Goal: Entertainment & Leisure: Consume media (video, audio)

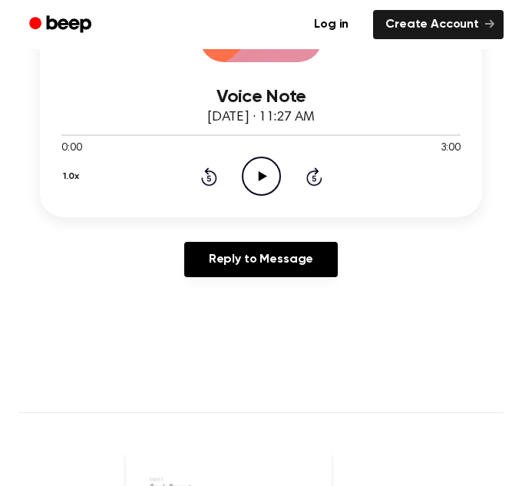
scroll to position [317, 0]
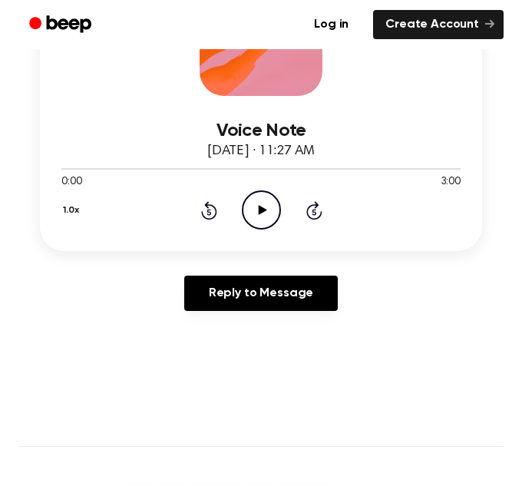
click at [270, 210] on icon "Play Audio" at bounding box center [261, 209] width 39 height 39
click at [275, 214] on icon "Pause Audio" at bounding box center [261, 209] width 39 height 39
drag, startPoint x: 195, startPoint y: 210, endPoint x: 209, endPoint y: 210, distance: 13.8
click at [209, 210] on div "1.0x Rewind 5 seconds Play Audio Skip 5 seconds" at bounding box center [260, 209] width 399 height 39
click at [209, 210] on icon "Rewind 5 seconds" at bounding box center [208, 210] width 17 height 20
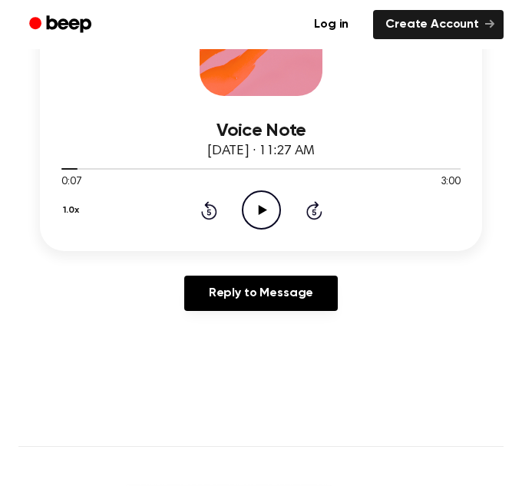
click at [209, 210] on icon "Rewind 5 seconds" at bounding box center [208, 210] width 17 height 20
drag, startPoint x: 209, startPoint y: 210, endPoint x: 261, endPoint y: 207, distance: 52.3
click at [261, 207] on div "1.0x Rewind 5 seconds Play Audio Skip 5 seconds" at bounding box center [260, 209] width 399 height 39
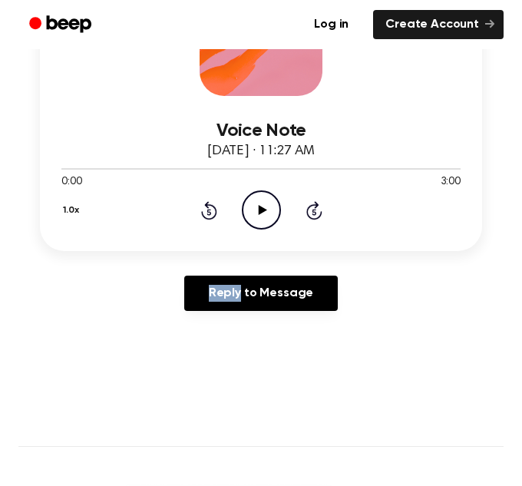
click at [261, 207] on icon at bounding box center [262, 210] width 8 height 10
click at [261, 207] on icon "Pause Audio" at bounding box center [261, 209] width 39 height 39
click at [252, 207] on icon "Play Audio" at bounding box center [261, 209] width 39 height 39
click at [253, 207] on icon "Pause Audio" at bounding box center [261, 209] width 39 height 39
click at [274, 210] on icon "Play Audio" at bounding box center [261, 209] width 39 height 39
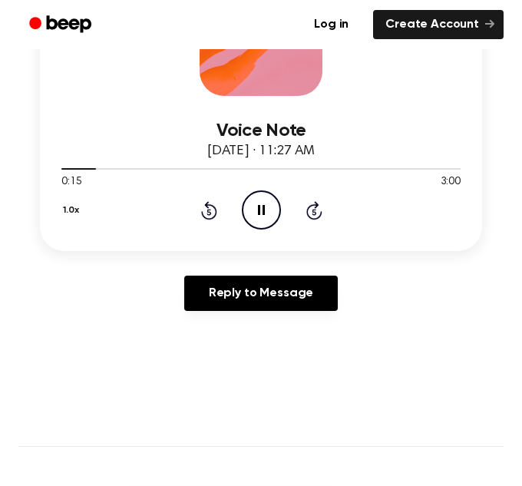
click at [274, 210] on icon "Pause Audio" at bounding box center [261, 209] width 39 height 39
click at [255, 218] on icon "Play Audio" at bounding box center [261, 209] width 39 height 39
click at [274, 211] on icon "Pause Audio" at bounding box center [261, 209] width 39 height 39
click at [274, 211] on icon "Play Audio" at bounding box center [261, 209] width 39 height 39
click at [274, 211] on icon "Pause Audio" at bounding box center [261, 209] width 39 height 39
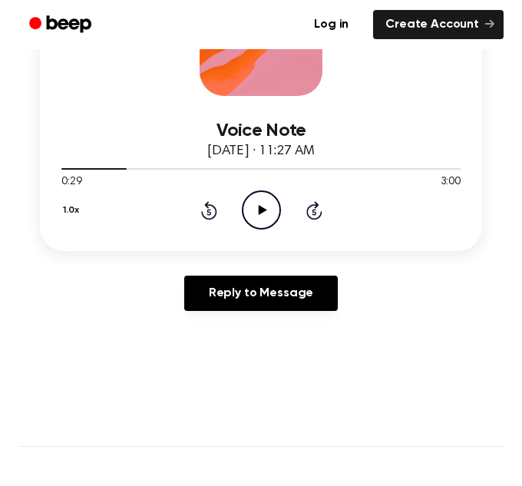
click at [243, 205] on circle at bounding box center [262, 210] width 38 height 38
click at [260, 212] on icon "Pause Audio" at bounding box center [261, 209] width 39 height 39
click at [261, 212] on icon "Pause Audio" at bounding box center [261, 209] width 39 height 39
click at [238, 201] on div "1.0x Rewind 5 seconds Play Audio Skip 5 seconds" at bounding box center [260, 209] width 399 height 39
click at [252, 205] on icon "Play Audio" at bounding box center [261, 209] width 39 height 39
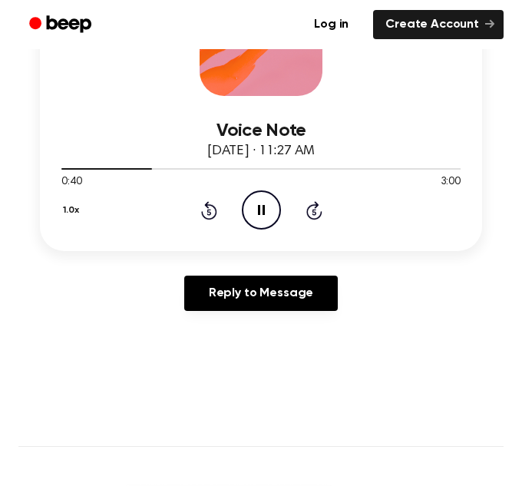
click at [252, 205] on icon "Pause Audio" at bounding box center [261, 209] width 39 height 39
click at [252, 205] on icon "Play Audio" at bounding box center [261, 209] width 39 height 39
click at [272, 211] on icon "Pause Audio" at bounding box center [261, 209] width 39 height 39
click at [262, 226] on icon "Play Audio" at bounding box center [261, 209] width 39 height 39
click at [263, 212] on icon at bounding box center [261, 210] width 7 height 10
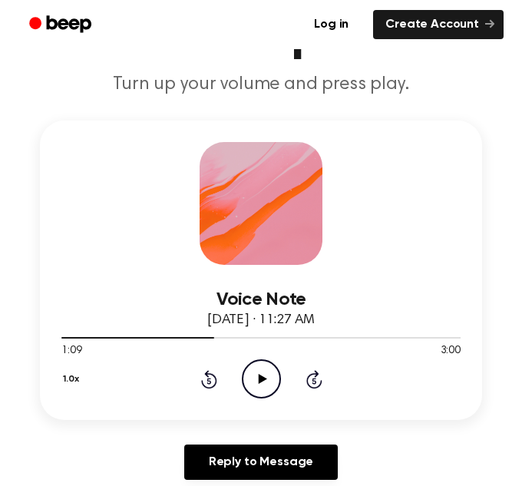
scroll to position [146, 0]
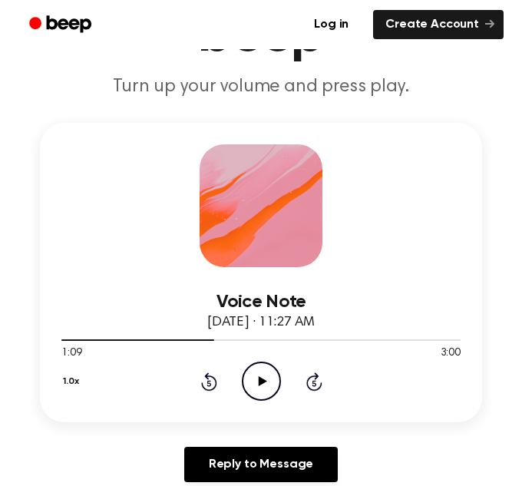
click at [277, 369] on icon "Play Audio" at bounding box center [261, 381] width 39 height 39
click at [233, 372] on div "1.0x Rewind 5 seconds Pause Audio Skip 5 seconds" at bounding box center [260, 381] width 399 height 39
click at [243, 387] on circle at bounding box center [262, 382] width 38 height 38
click at [251, 376] on icon "Play Audio" at bounding box center [261, 381] width 39 height 39
click at [264, 386] on icon "Pause Audio" at bounding box center [261, 381] width 39 height 39
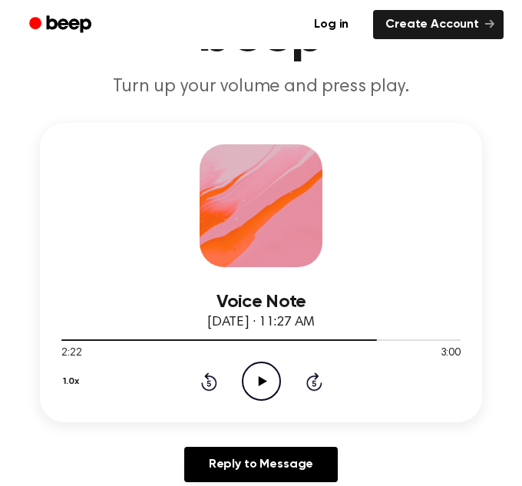
click at [253, 389] on icon "Play Audio" at bounding box center [261, 381] width 39 height 39
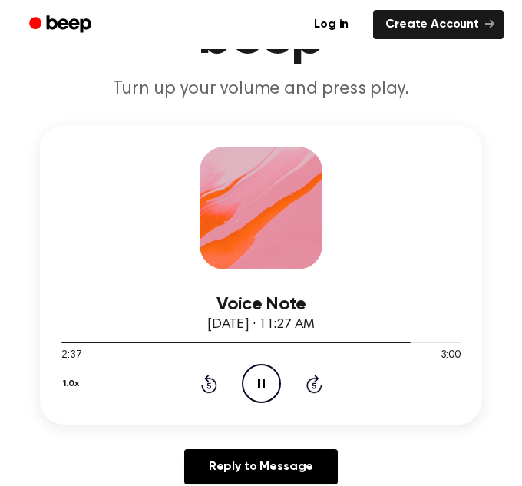
scroll to position [143, 0]
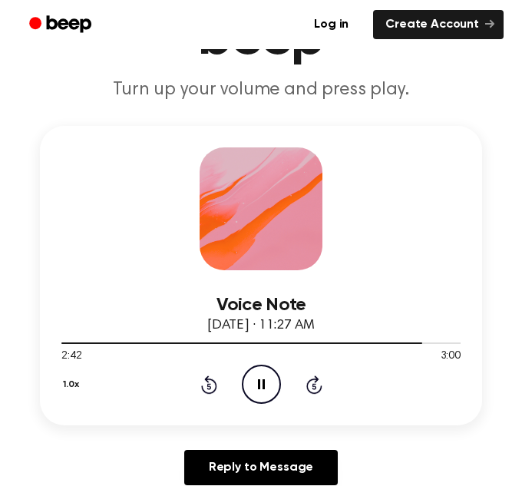
click at [254, 376] on icon "Pause Audio" at bounding box center [261, 384] width 39 height 39
click at [281, 386] on div "1.0x Rewind 5 seconds Play Audio Skip 5 seconds" at bounding box center [260, 384] width 399 height 39
click at [272, 385] on icon "Play Audio" at bounding box center [261, 384] width 39 height 39
click at [265, 392] on icon "Pause Audio" at bounding box center [261, 384] width 39 height 39
click at [253, 390] on icon "Play Audio" at bounding box center [261, 384] width 39 height 39
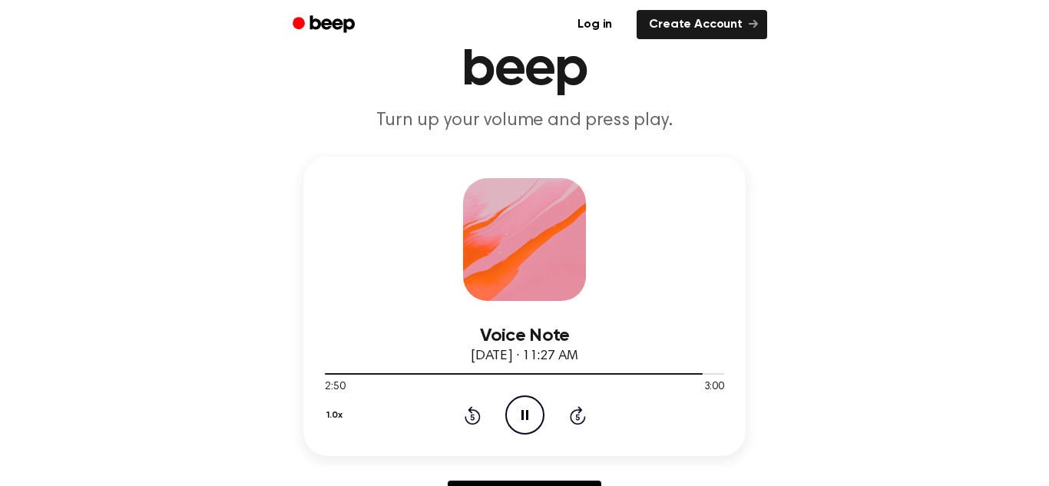
scroll to position [111, 0]
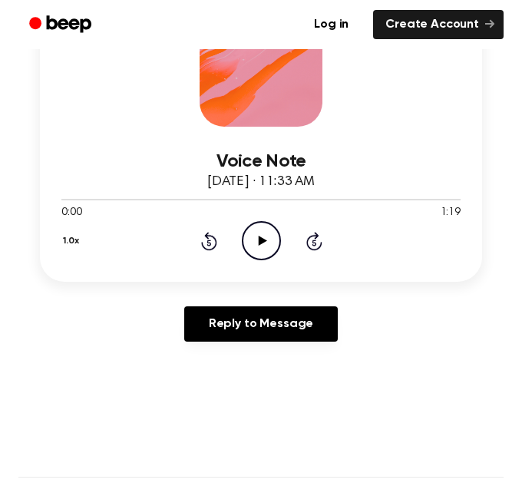
scroll to position [293, 0]
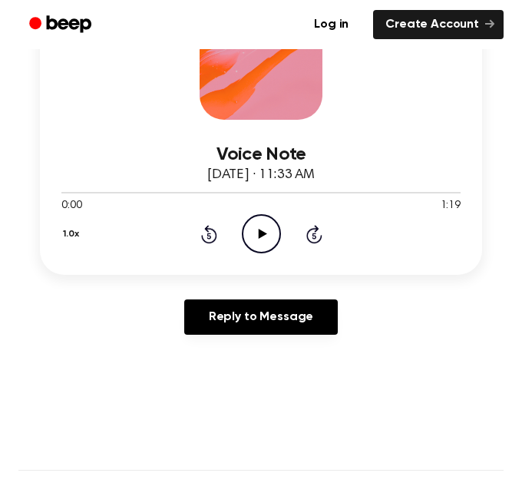
click at [243, 242] on icon "Play Audio" at bounding box center [261, 233] width 39 height 39
click at [275, 224] on circle at bounding box center [262, 234] width 38 height 38
click at [250, 232] on icon "Play Audio" at bounding box center [261, 233] width 39 height 39
click at [273, 229] on icon "Pause Audio" at bounding box center [261, 233] width 39 height 39
click at [260, 237] on icon at bounding box center [262, 234] width 8 height 10
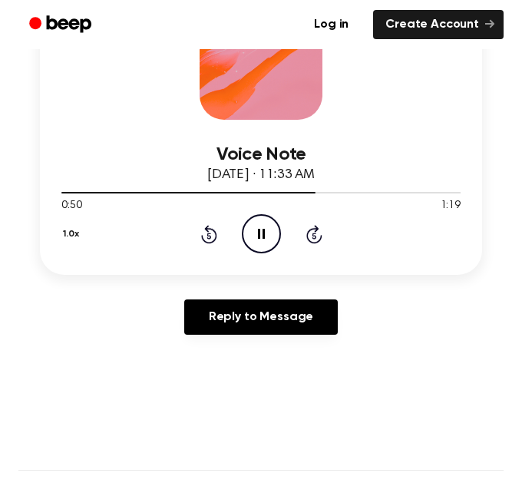
click at [264, 236] on icon at bounding box center [261, 234] width 7 height 10
click at [273, 239] on icon "Play Audio" at bounding box center [261, 233] width 39 height 39
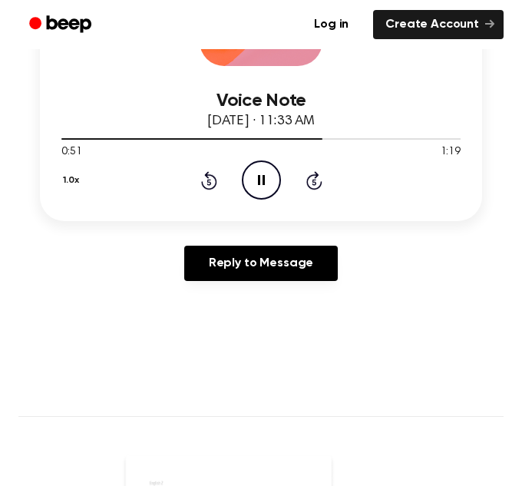
scroll to position [348, 0]
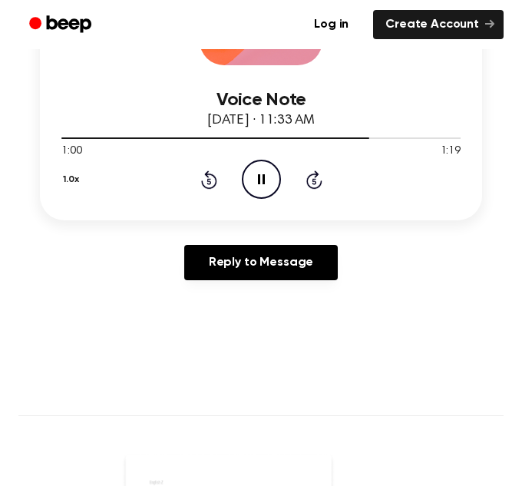
click at [270, 177] on icon "Pause Audio" at bounding box center [261, 179] width 39 height 39
click at [252, 181] on icon "Play Audio" at bounding box center [261, 179] width 39 height 39
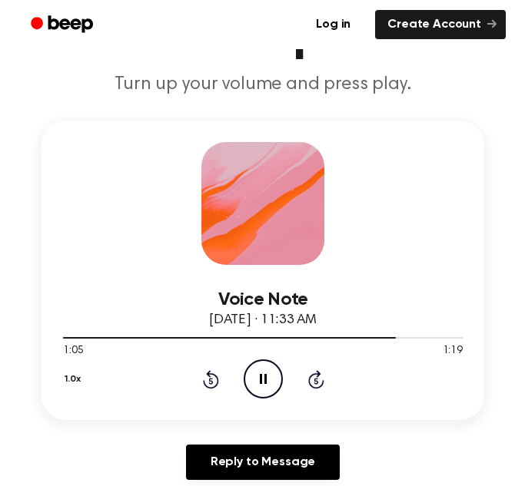
scroll to position [190, 0]
